Goal: Information Seeking & Learning: Learn about a topic

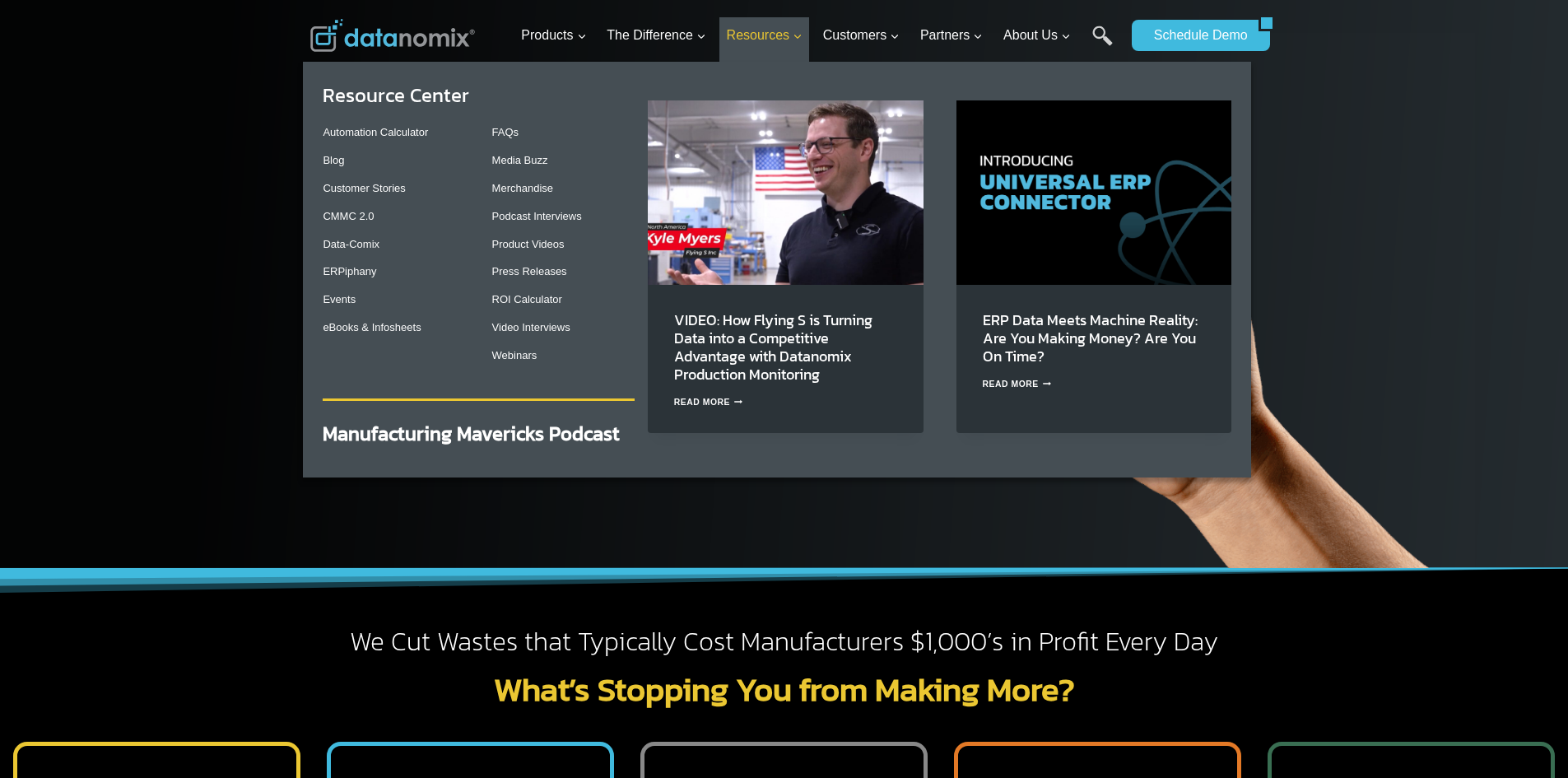
click at [787, 38] on span "Resources Expand" at bounding box center [765, 35] width 76 height 21
click at [405, 324] on link "eBooks & Infosheets" at bounding box center [371, 327] width 98 height 13
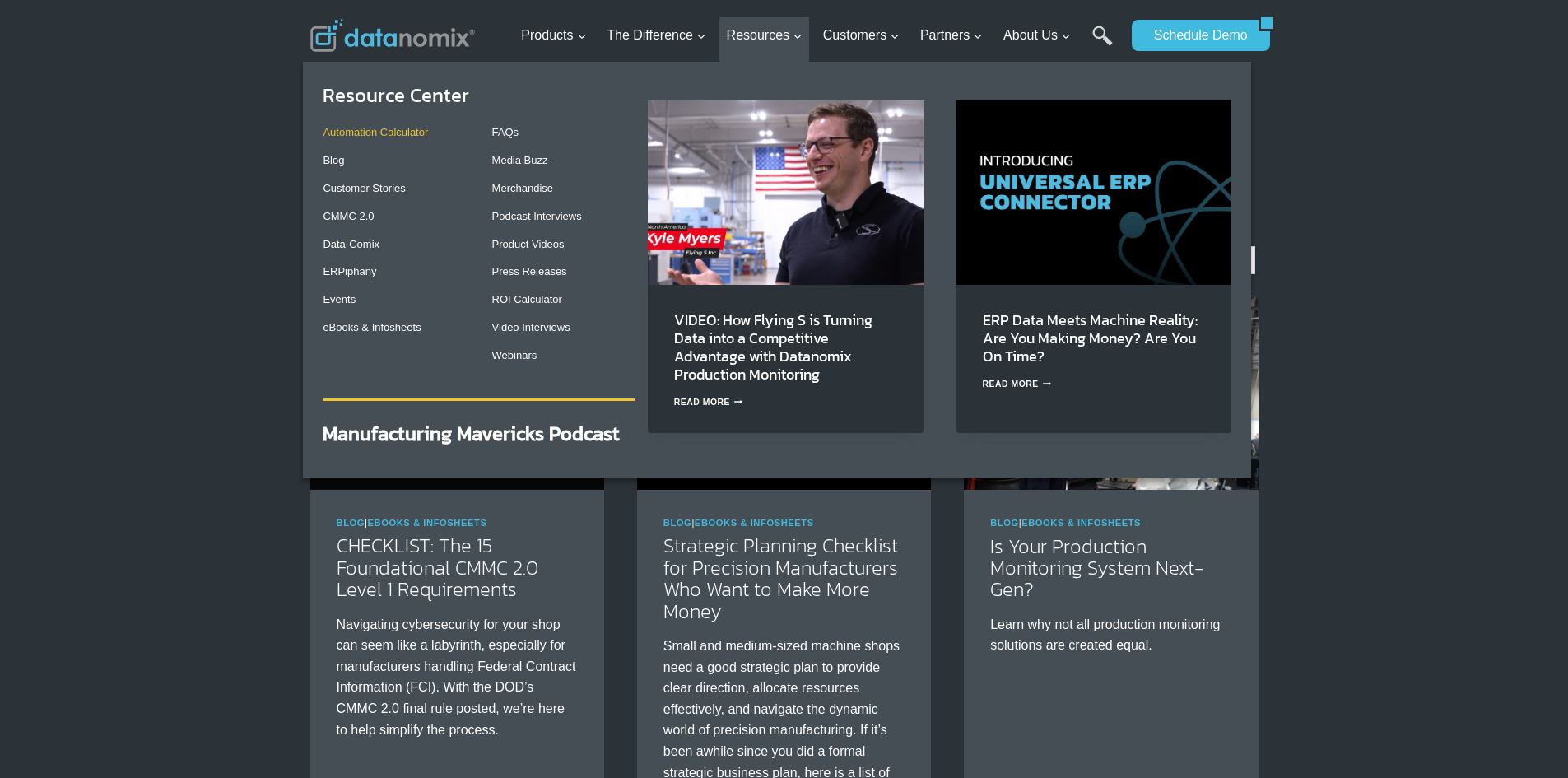
click at [392, 134] on link "Automation Calculator" at bounding box center [375, 132] width 106 height 13
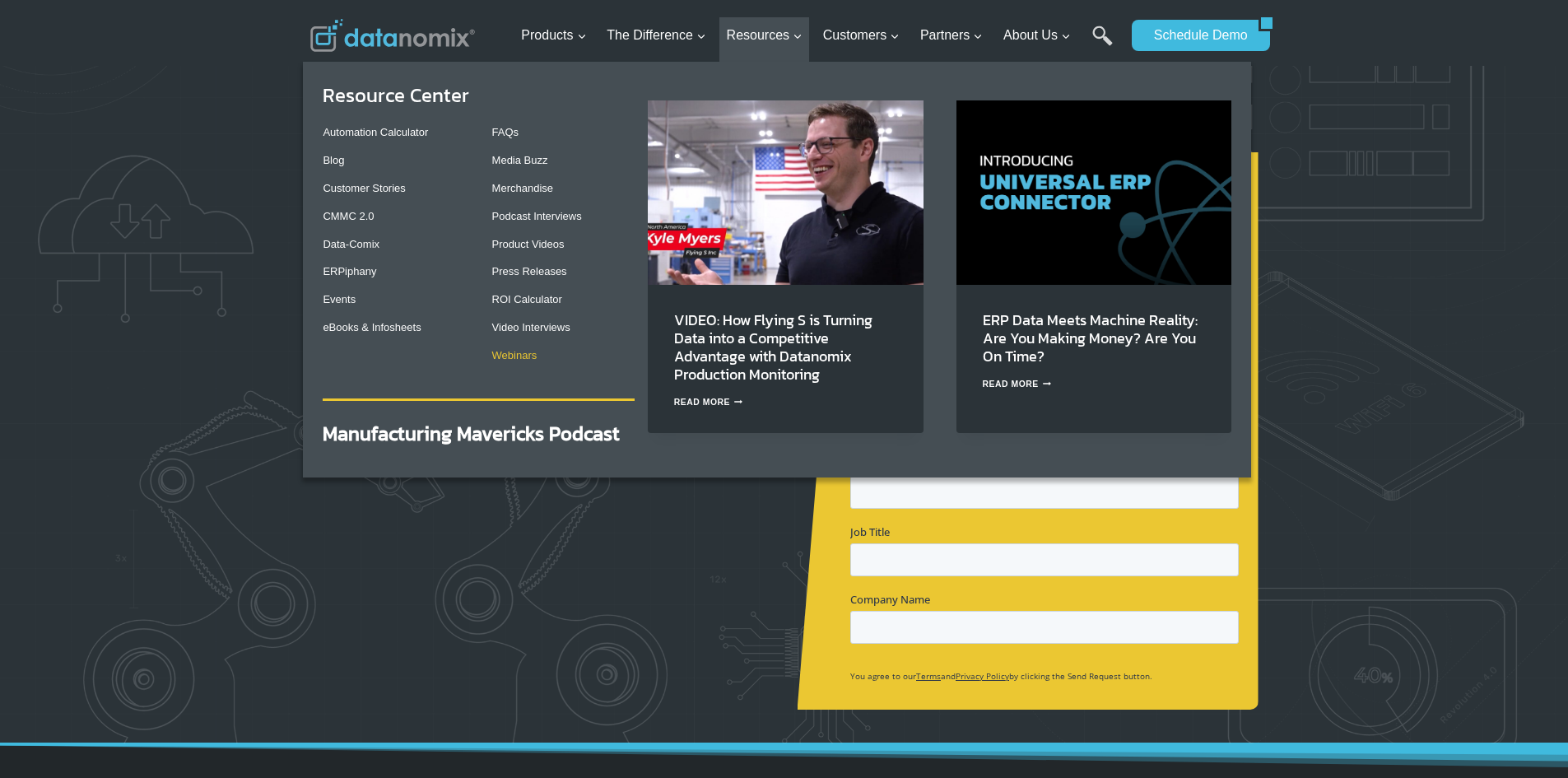
click at [528, 358] on link "Webinars" at bounding box center [515, 355] width 46 height 13
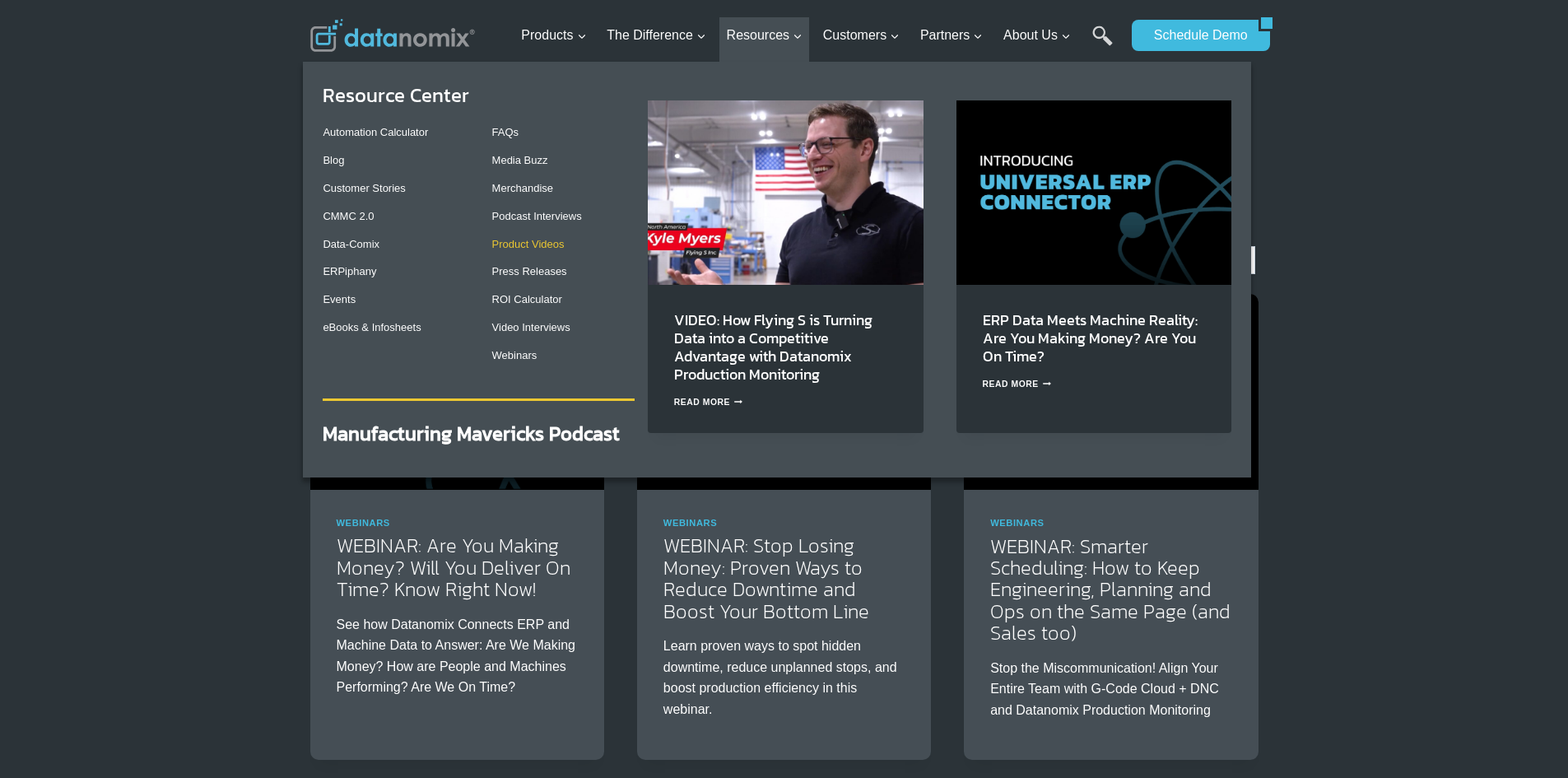
click at [552, 248] on link "Product Videos" at bounding box center [528, 243] width 73 height 13
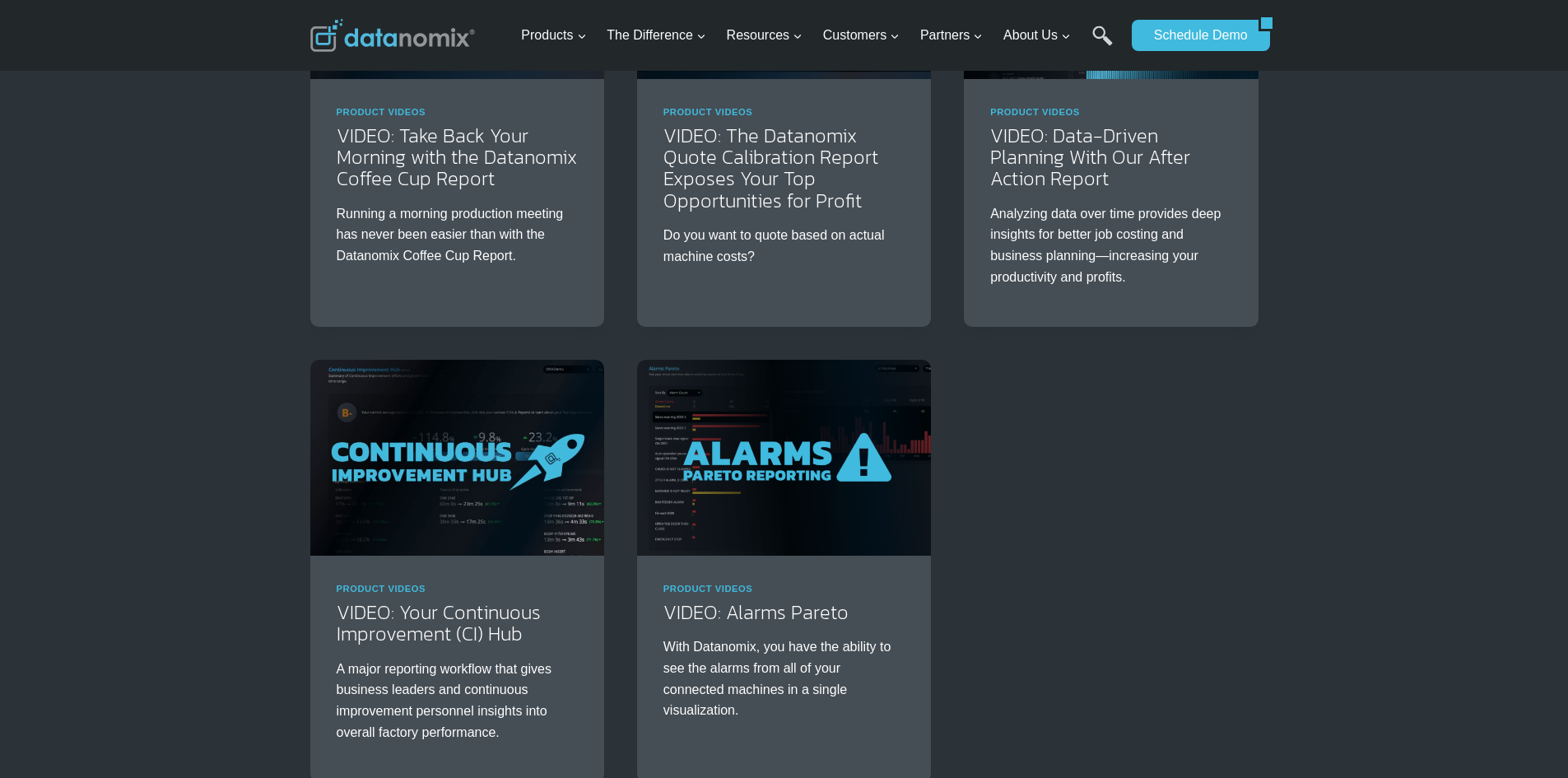
scroll to position [1317, 0]
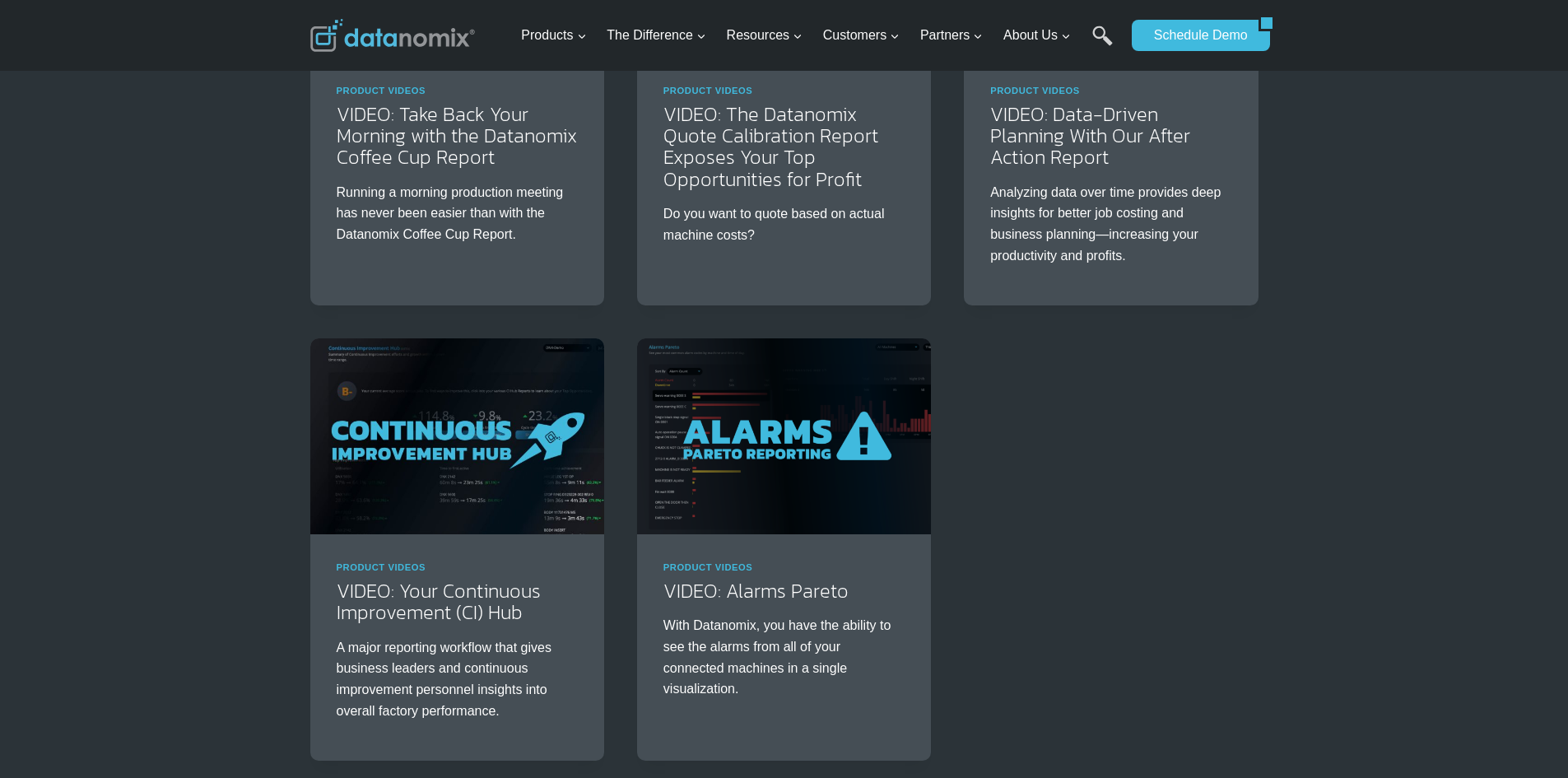
click at [1101, 31] on link "Search" at bounding box center [1103, 44] width 20 height 37
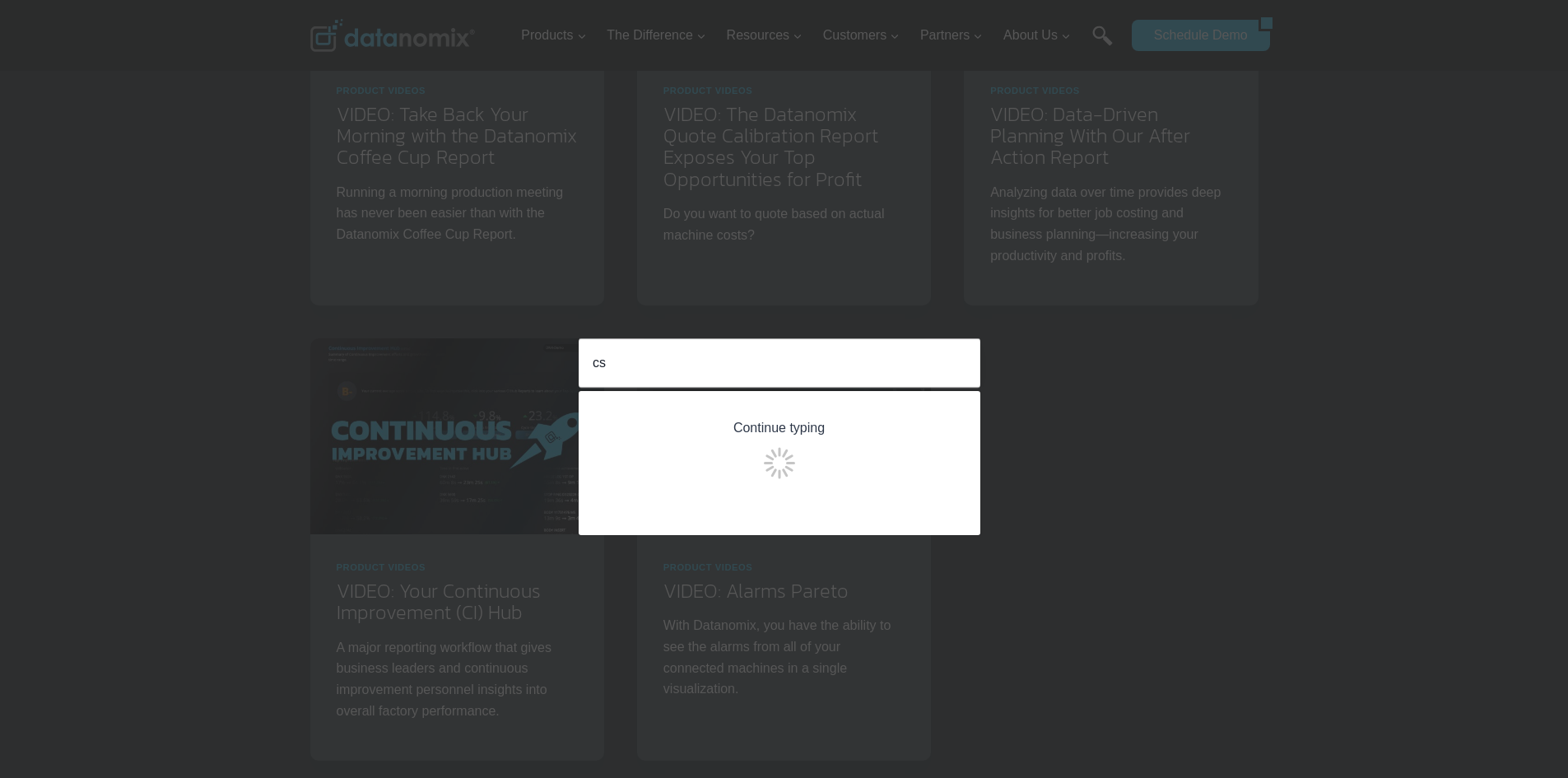
type input "c"
type input "bulk uploads"
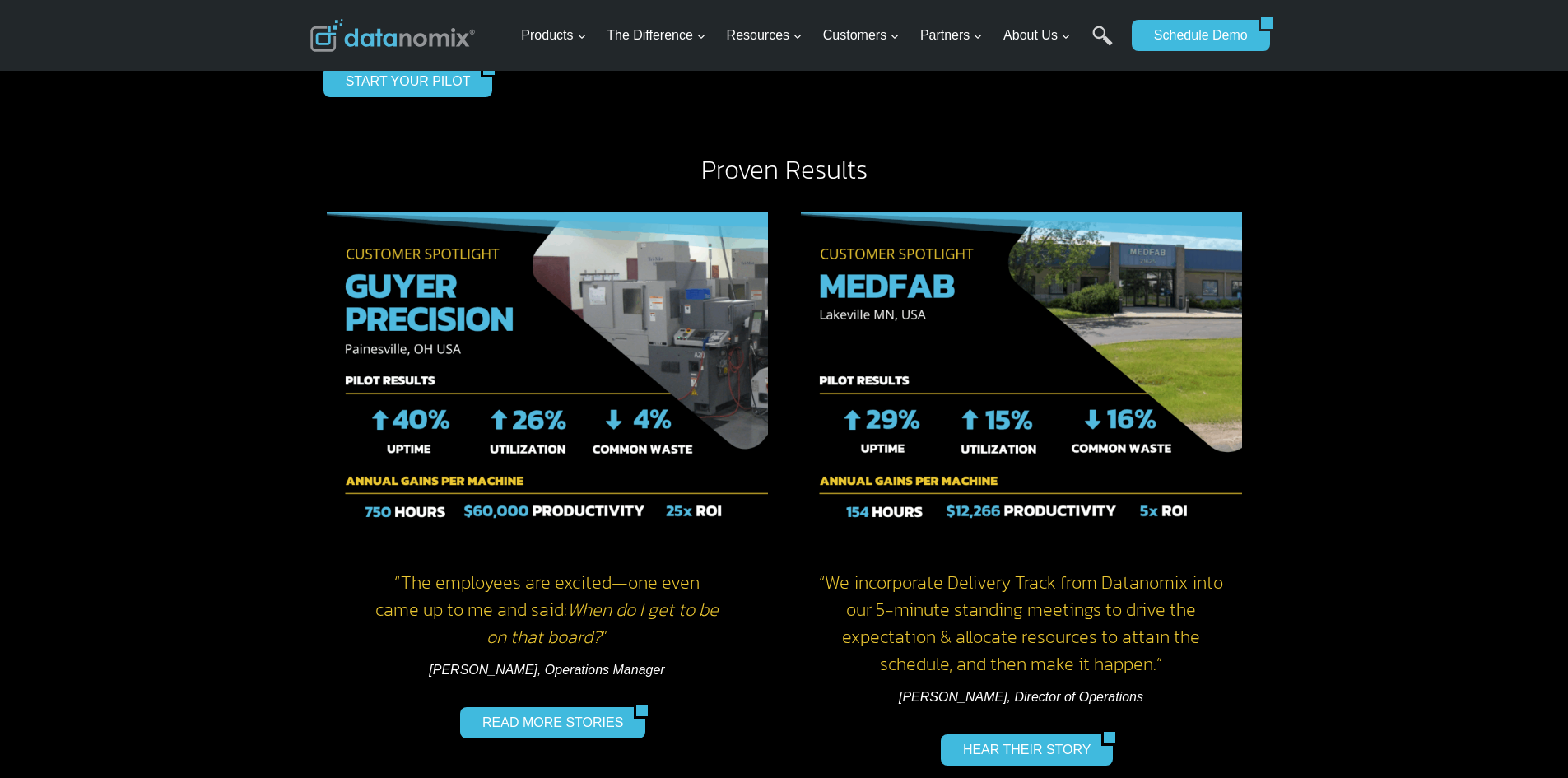
scroll to position [1977, 0]
